Goal: Transaction & Acquisition: Book appointment/travel/reservation

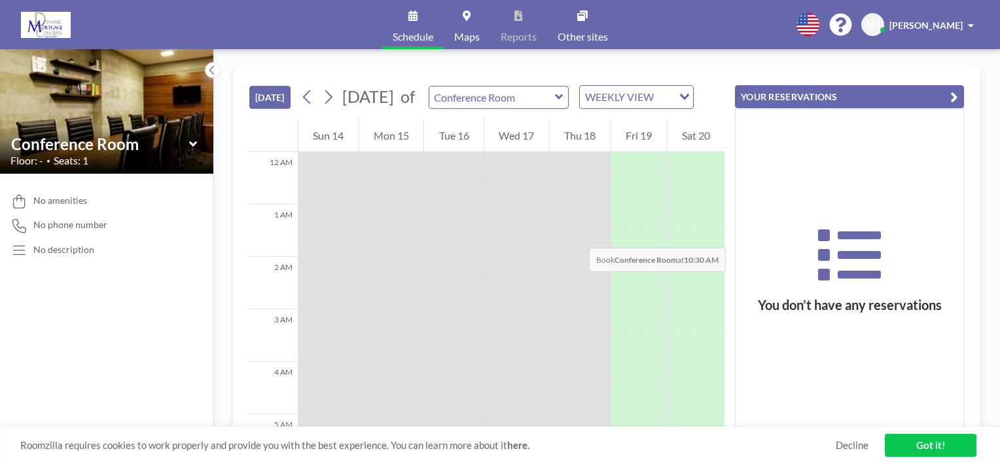
scroll to position [498, 0]
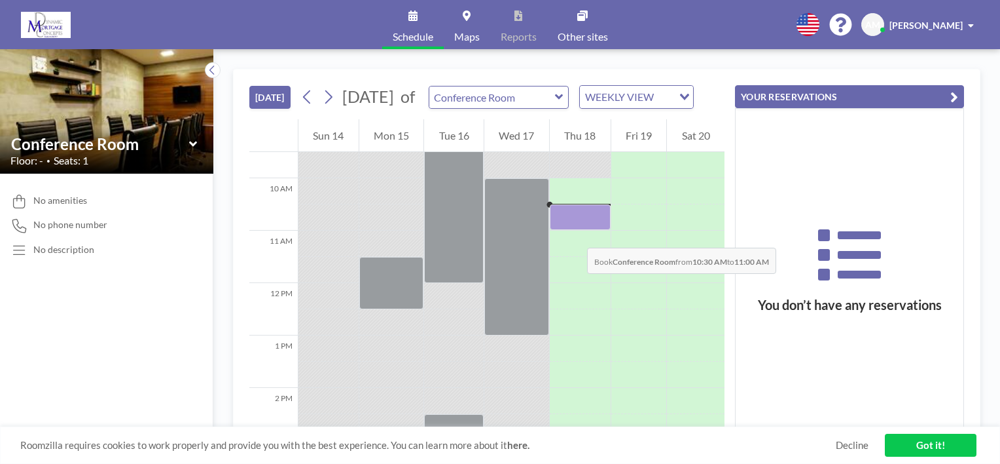
click at [574, 230] on div at bounding box center [580, 217] width 61 height 26
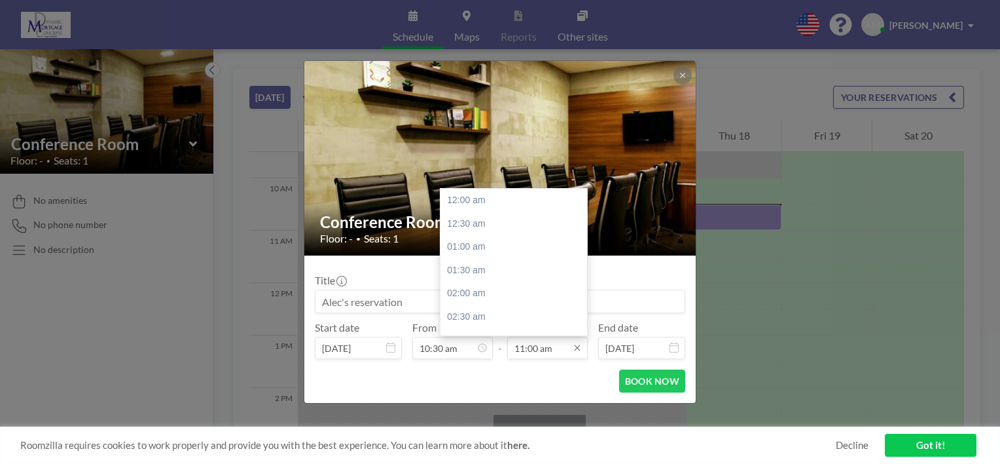
scroll to position [513, 0]
click at [482, 221] on div "11:30 am" at bounding box center [517, 224] width 153 height 24
type input "11:30 am"
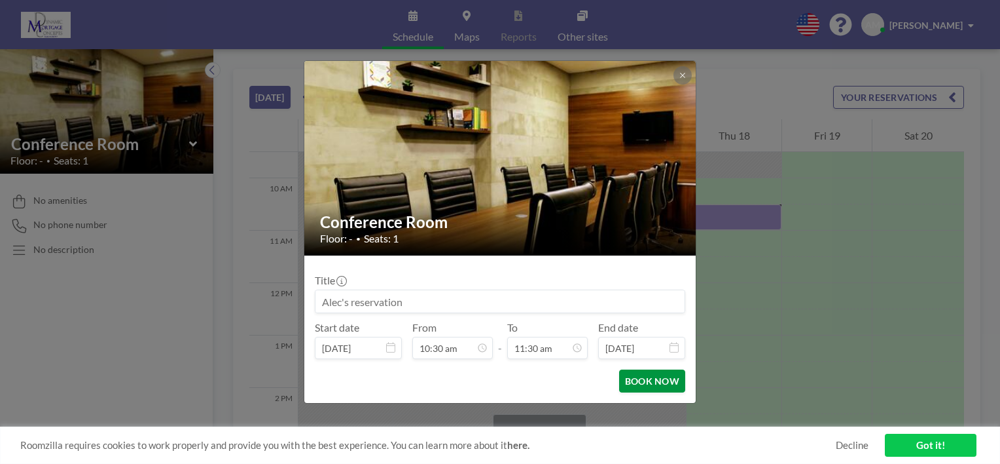
click at [645, 379] on button "BOOK NOW" at bounding box center [652, 380] width 66 height 23
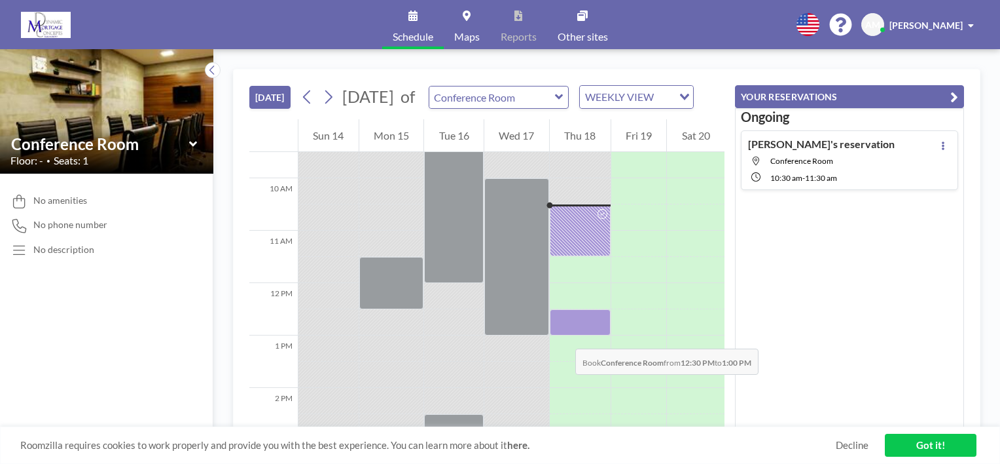
click at [562, 335] on div at bounding box center [580, 322] width 61 height 26
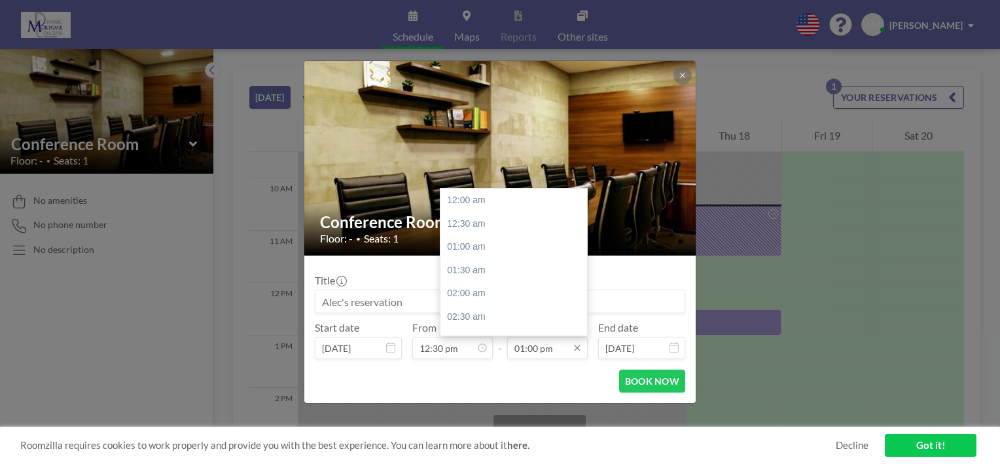
scroll to position [606, 0]
click at [506, 223] on div "01:30 pm" at bounding box center [517, 223] width 153 height 24
type input "01:30 pm"
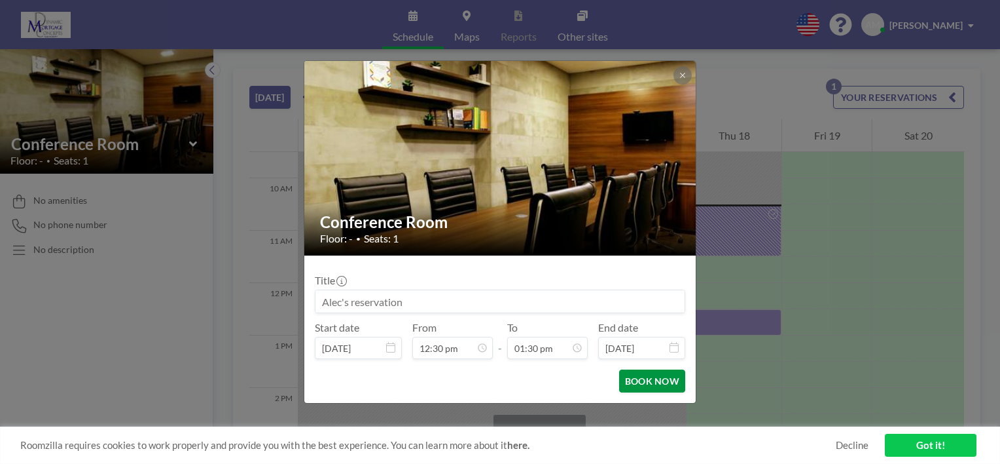
click at [655, 379] on button "BOOK NOW" at bounding box center [652, 380] width 66 height 23
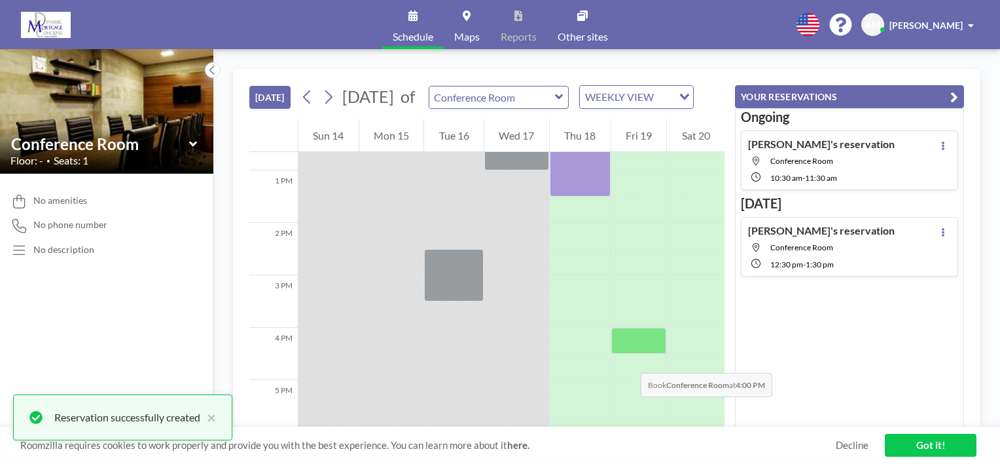
scroll to position [664, 0]
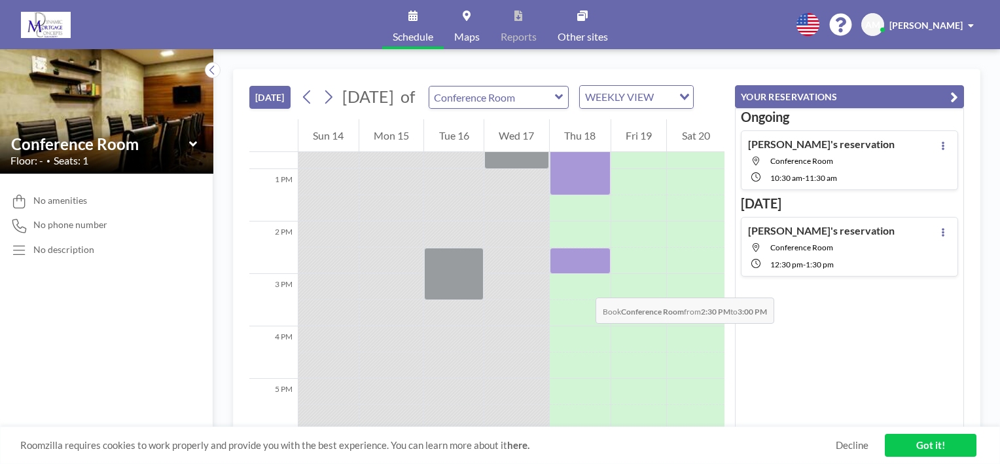
click at [583, 274] on div at bounding box center [580, 260] width 61 height 26
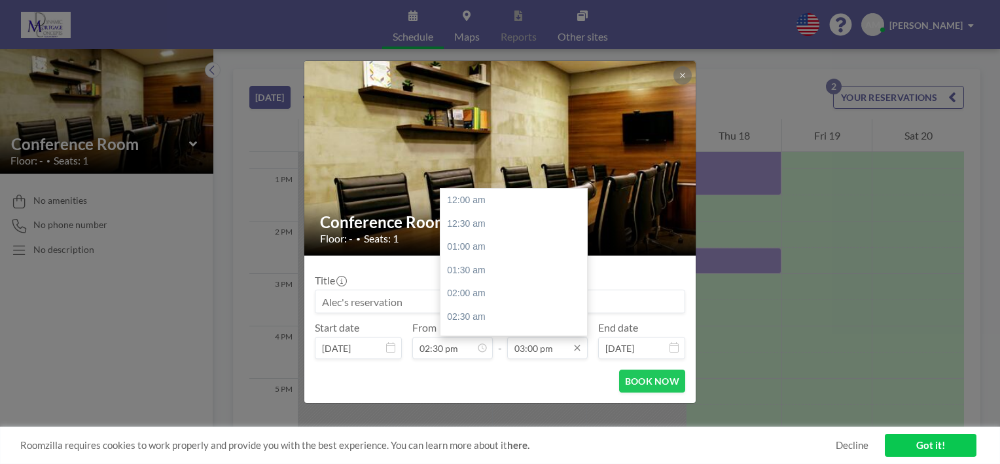
scroll to position [699, 0]
click at [497, 212] on div "03:30 pm" at bounding box center [517, 223] width 153 height 24
type input "03:30 pm"
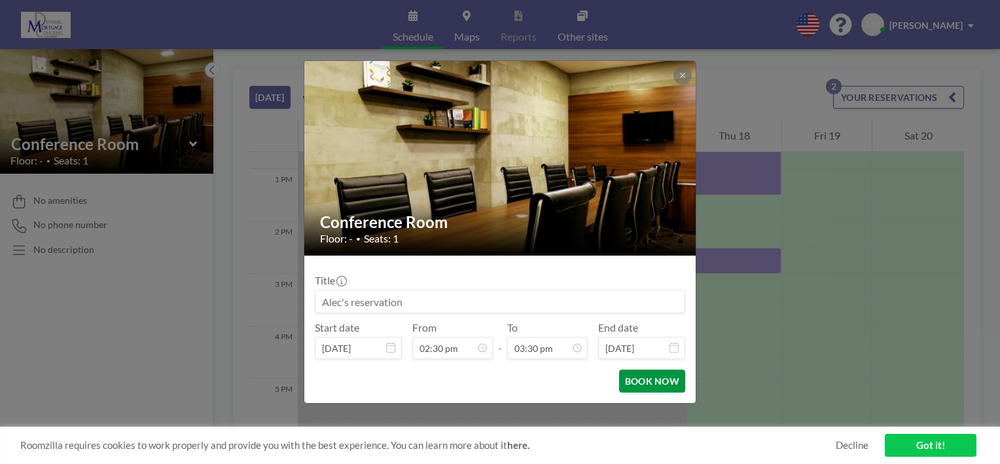
click at [655, 380] on button "BOOK NOW" at bounding box center [652, 380] width 66 height 23
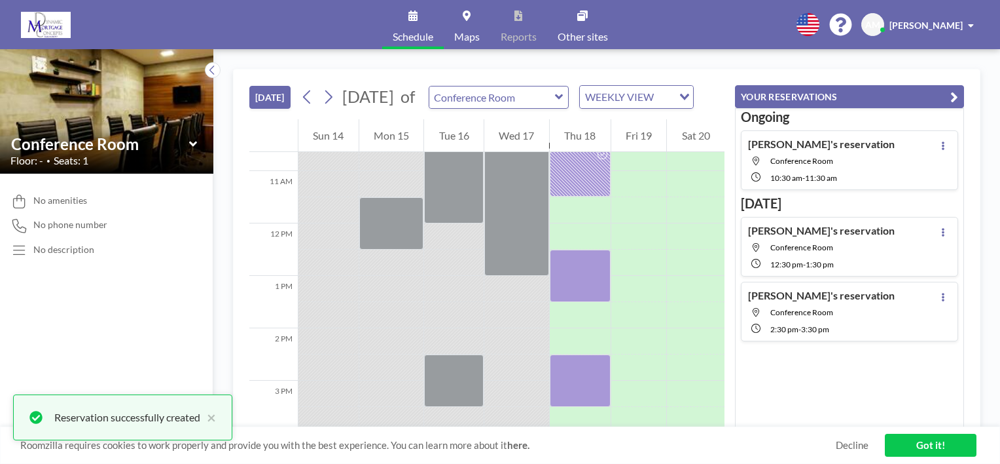
scroll to position [558, 0]
